Goal: Information Seeking & Learning: Check status

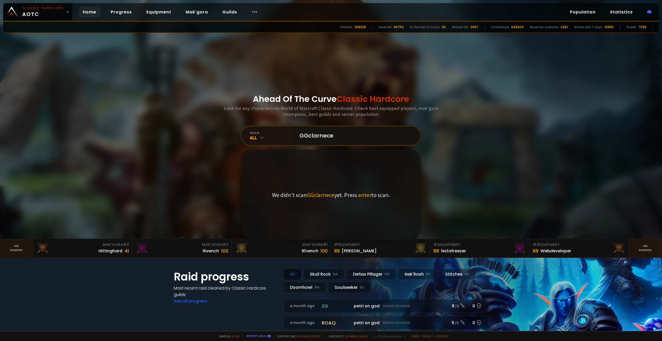
type input "GGclarnecee"
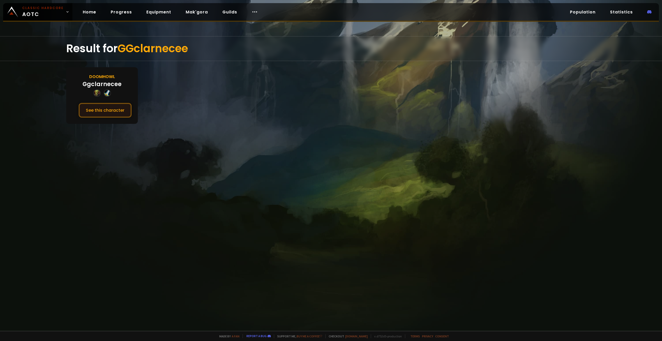
click at [115, 111] on button "See this character" at bounding box center [105, 110] width 53 height 15
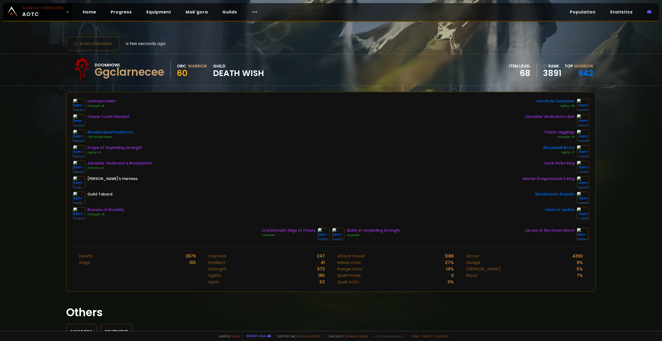
click at [168, 138] on div "Lionheart Helm Strength +8 Onyxia Tooth Pendant Bloodsoaked Pauldrons +30 Attac…" at bounding box center [331, 158] width 516 height 121
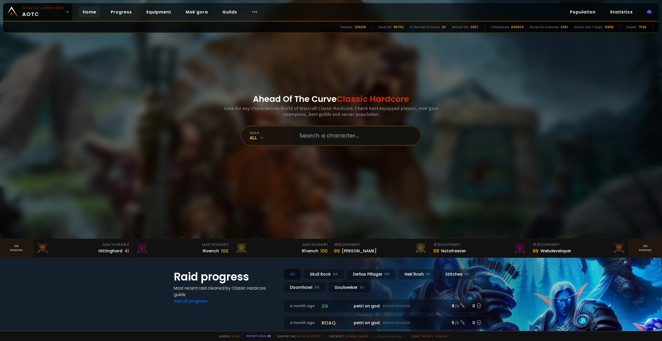
click at [301, 129] on input "text" at bounding box center [355, 135] width 118 height 19
click at [304, 131] on input "text" at bounding box center [355, 135] width 118 height 19
type input "Wakenzugg"
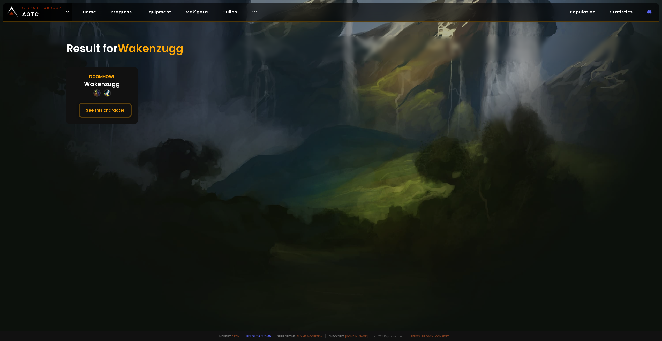
click at [74, 123] on div "Doomhowl Wakenzugg See this character" at bounding box center [102, 95] width 72 height 57
click at [90, 114] on button "See this character" at bounding box center [105, 110] width 53 height 15
